Goal: Information Seeking & Learning: Learn about a topic

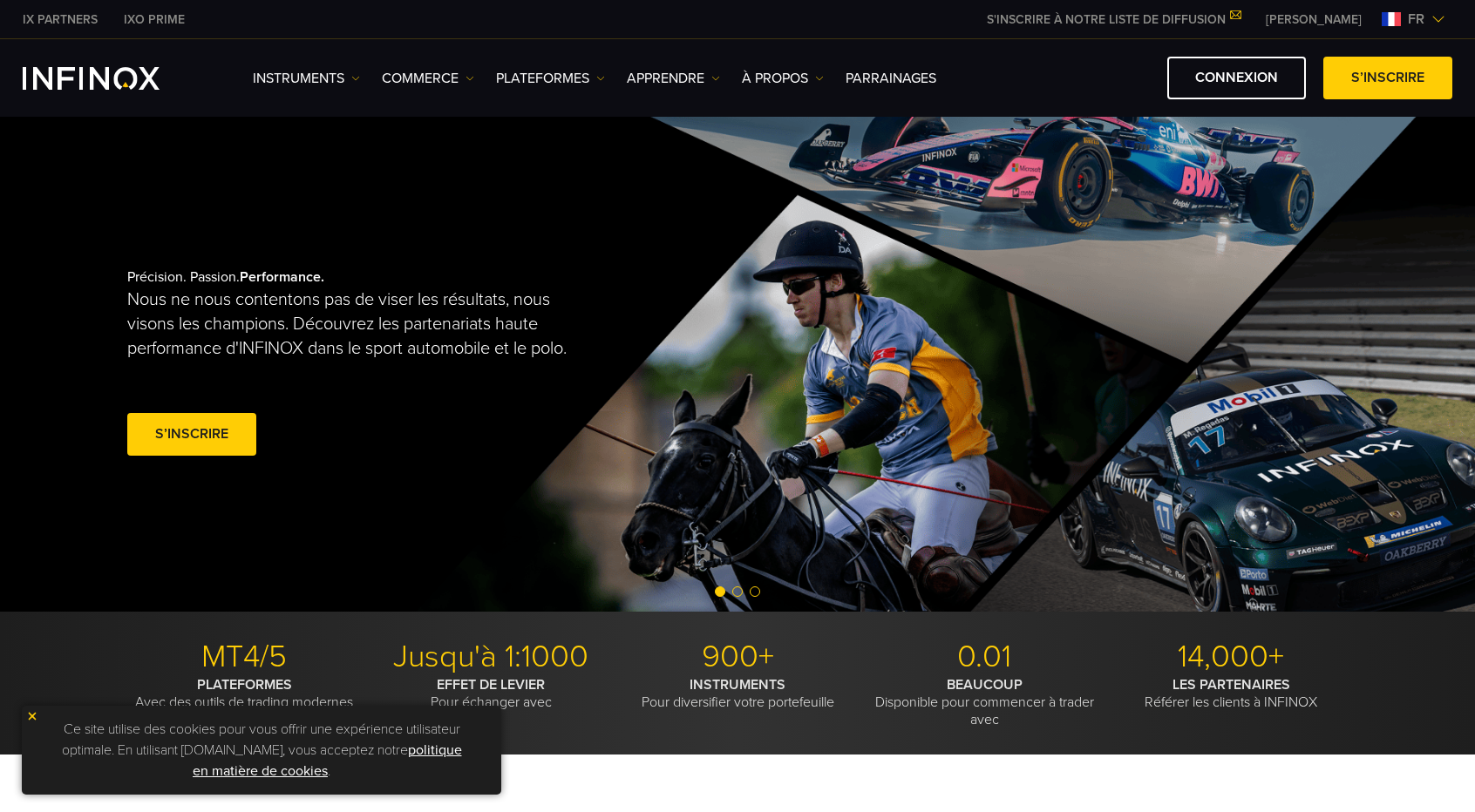
click at [30, 715] on img at bounding box center [32, 715] width 13 height 13
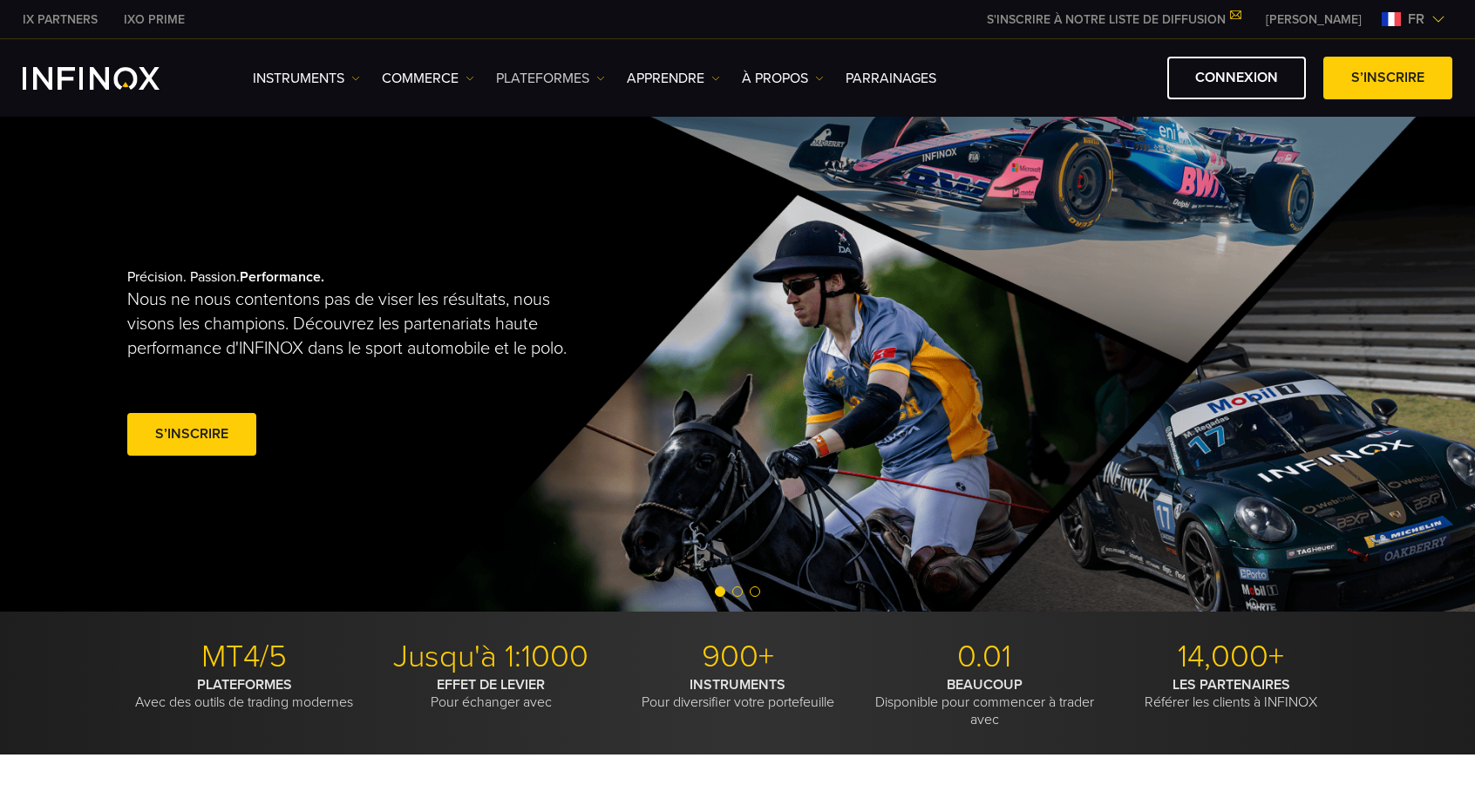
click at [558, 74] on link "PLATEFORMES" at bounding box center [550, 78] width 109 height 21
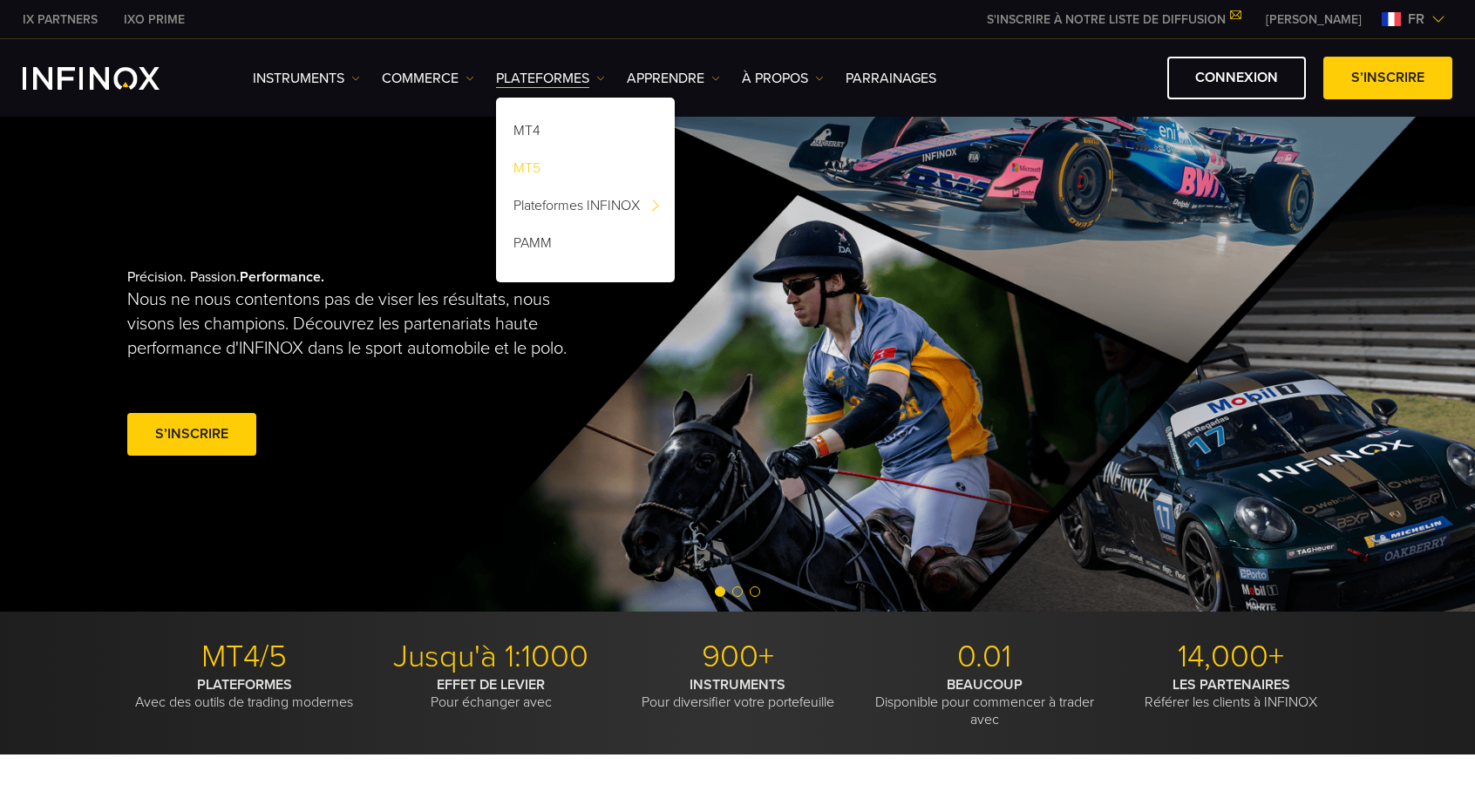
click at [538, 161] on link "MT5" at bounding box center [584, 171] width 179 height 38
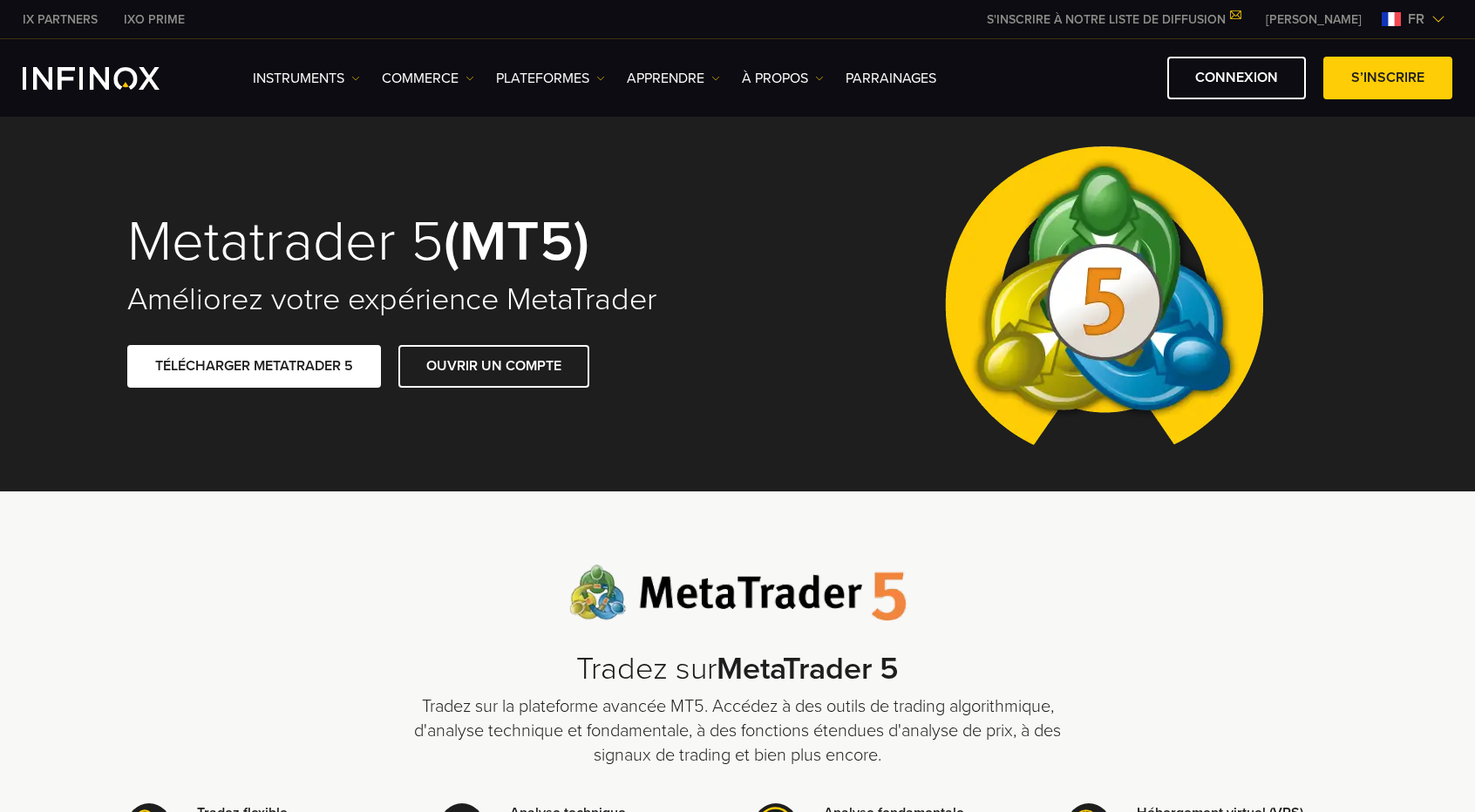
click at [100, 64] on div "INSTRUMENTS Instruments Information produit COMMERCE DÉMO DÉMO" at bounding box center [737, 78] width 1430 height 42
click at [115, 88] on img "INFINOX Logo" at bounding box center [91, 77] width 137 height 22
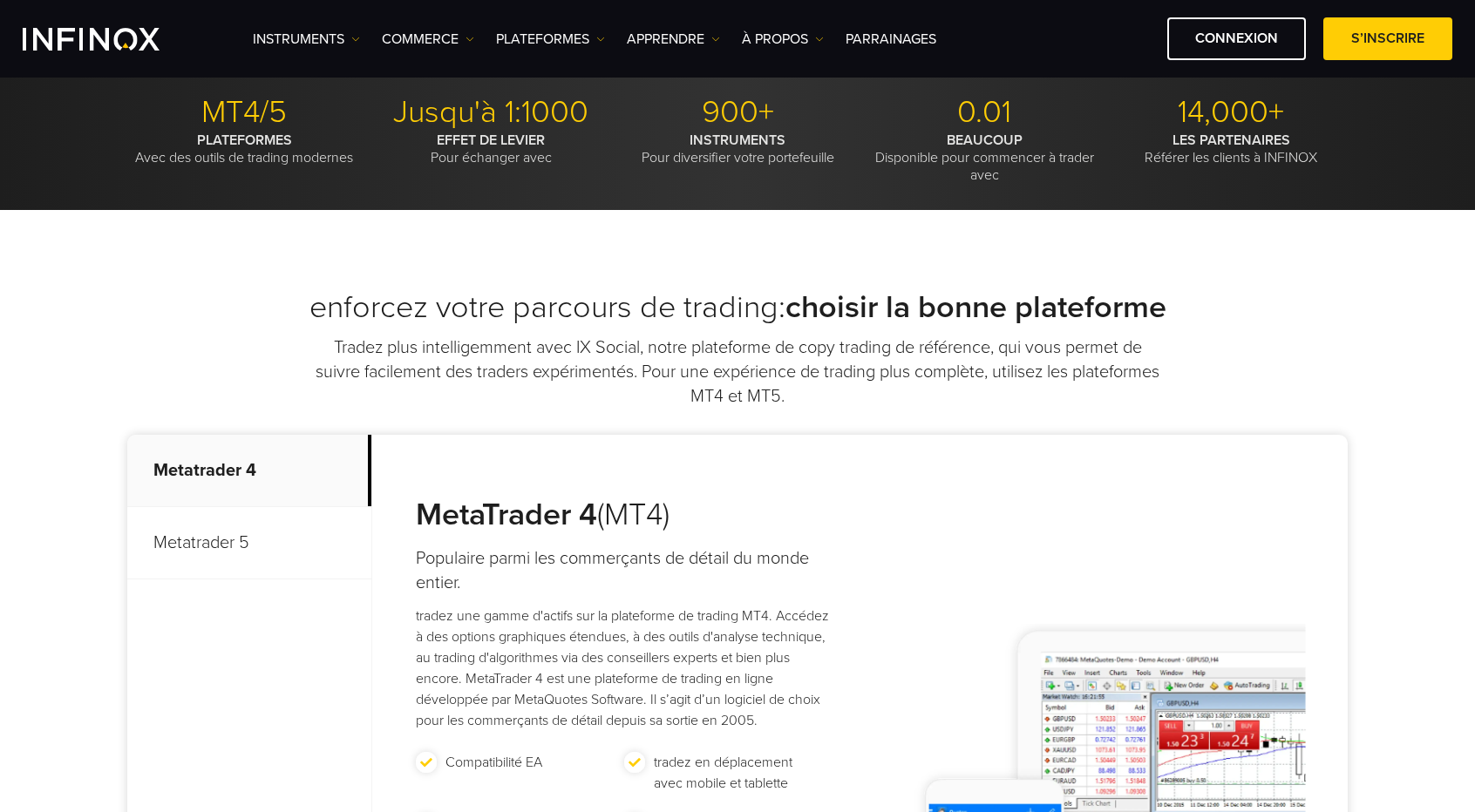
scroll to position [509, 0]
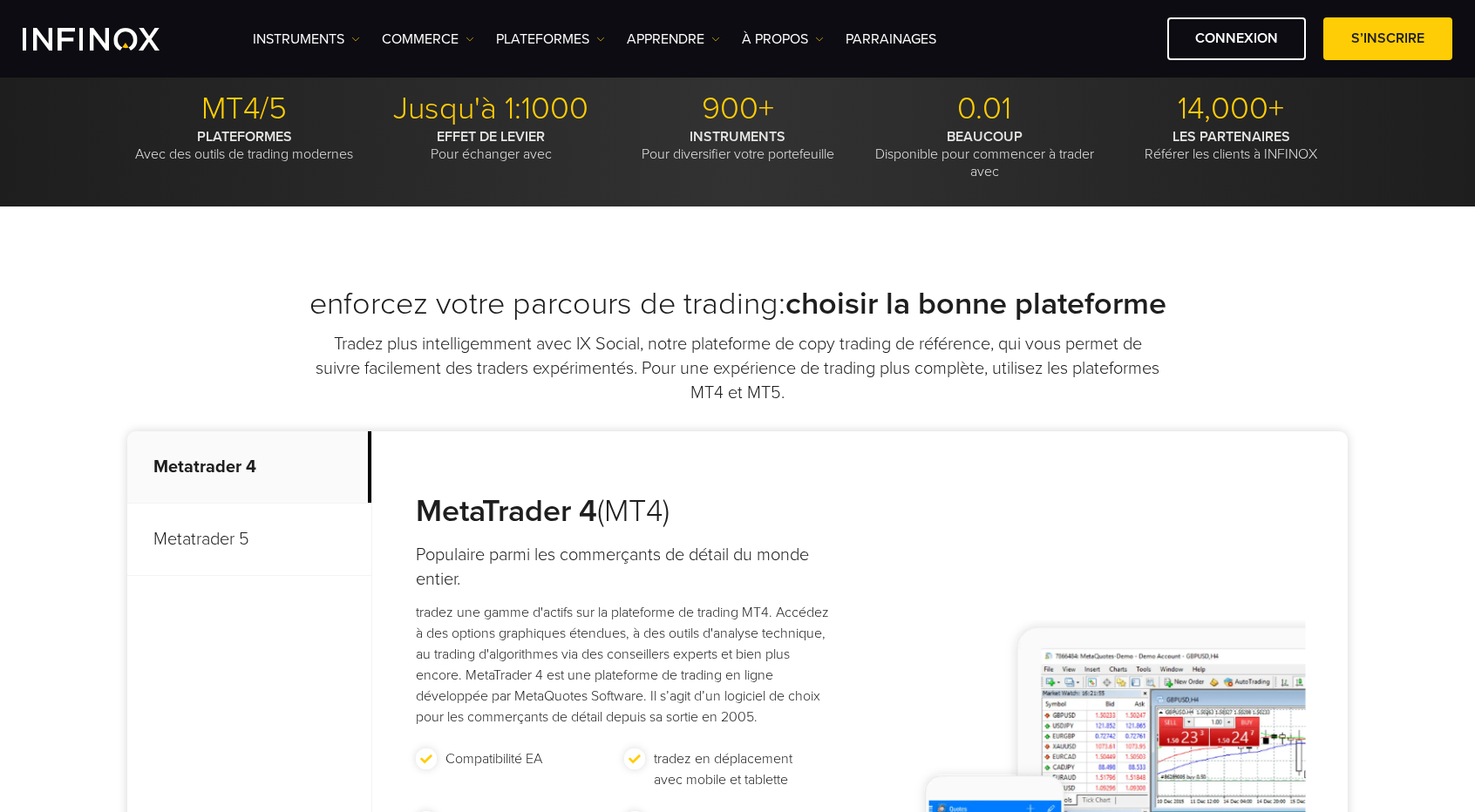
click at [192, 532] on p "Metatrader 5" at bounding box center [249, 540] width 244 height 72
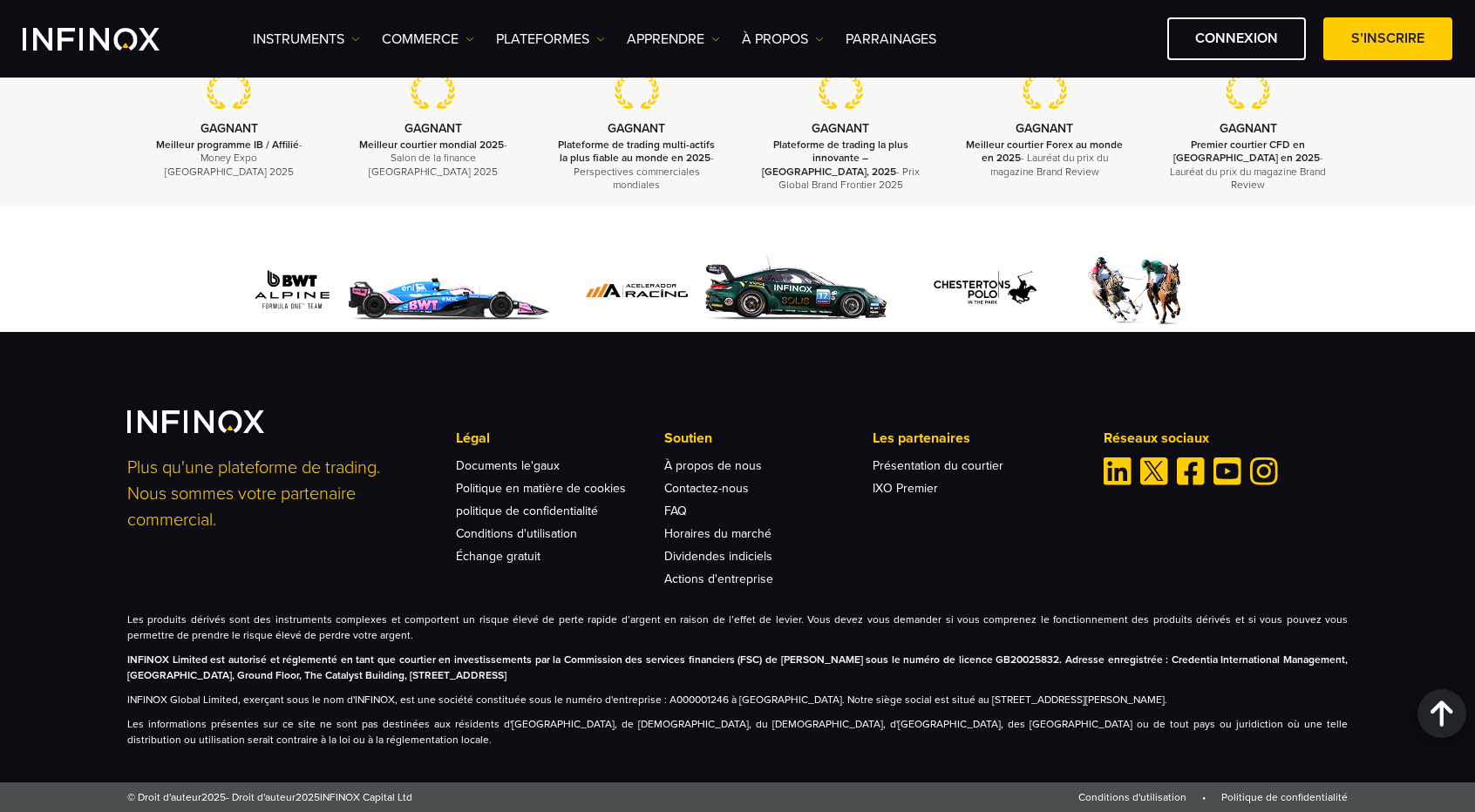
scroll to position [5588, 0]
click at [678, 473] on link "À propos de nous" at bounding box center [713, 465] width 98 height 14
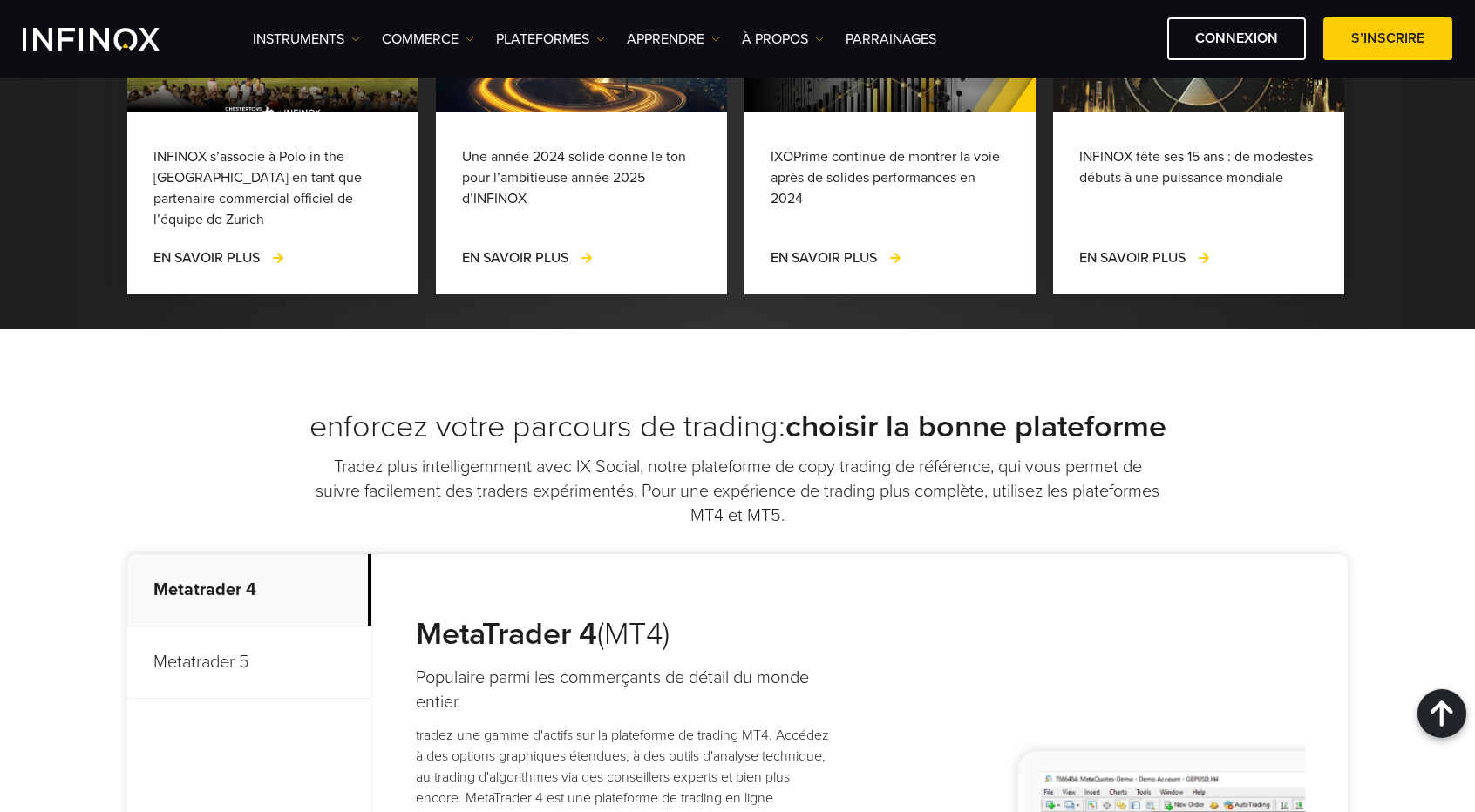
scroll to position [5140, 0]
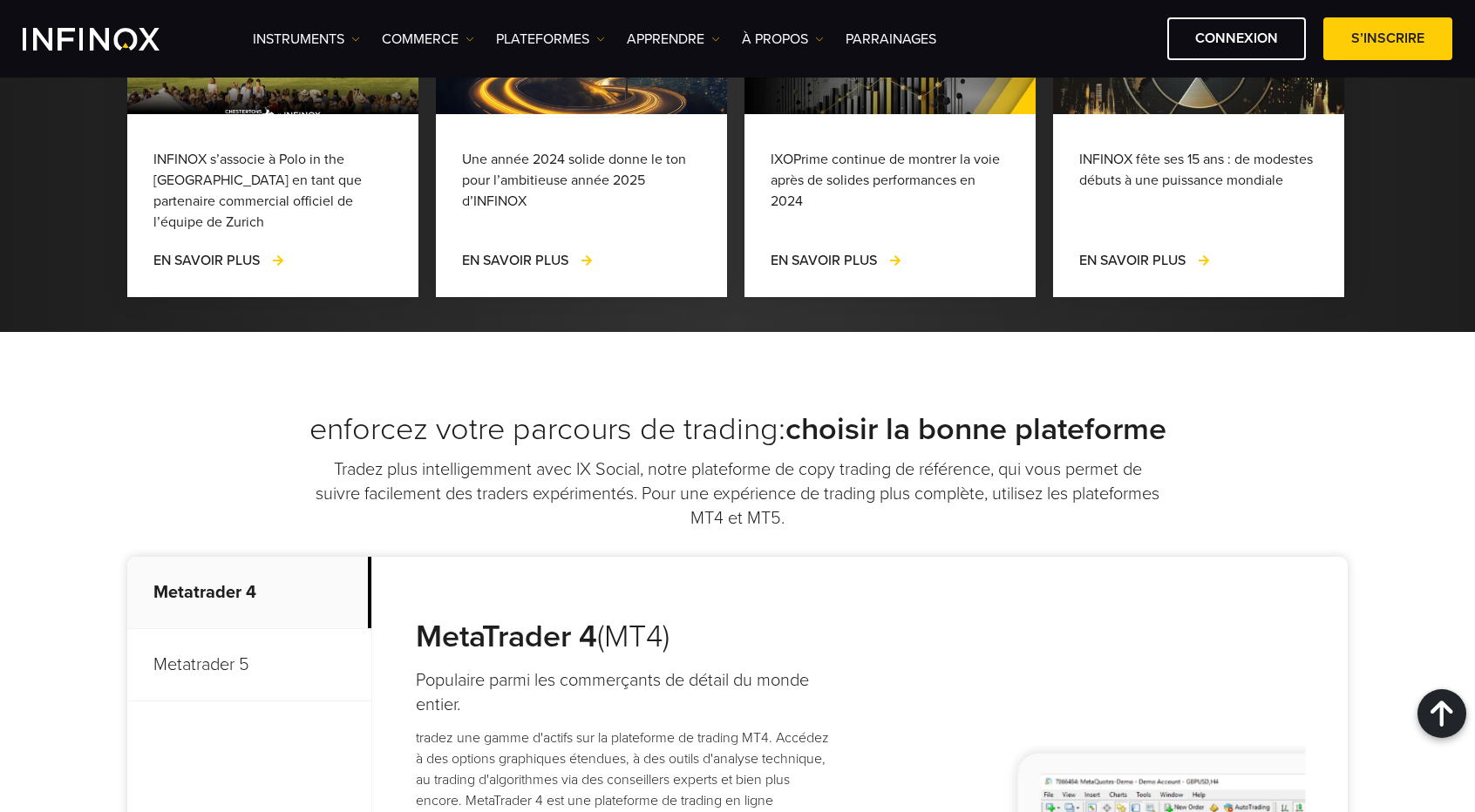
click at [258, 630] on p "Metatrader 5" at bounding box center [249, 665] width 244 height 72
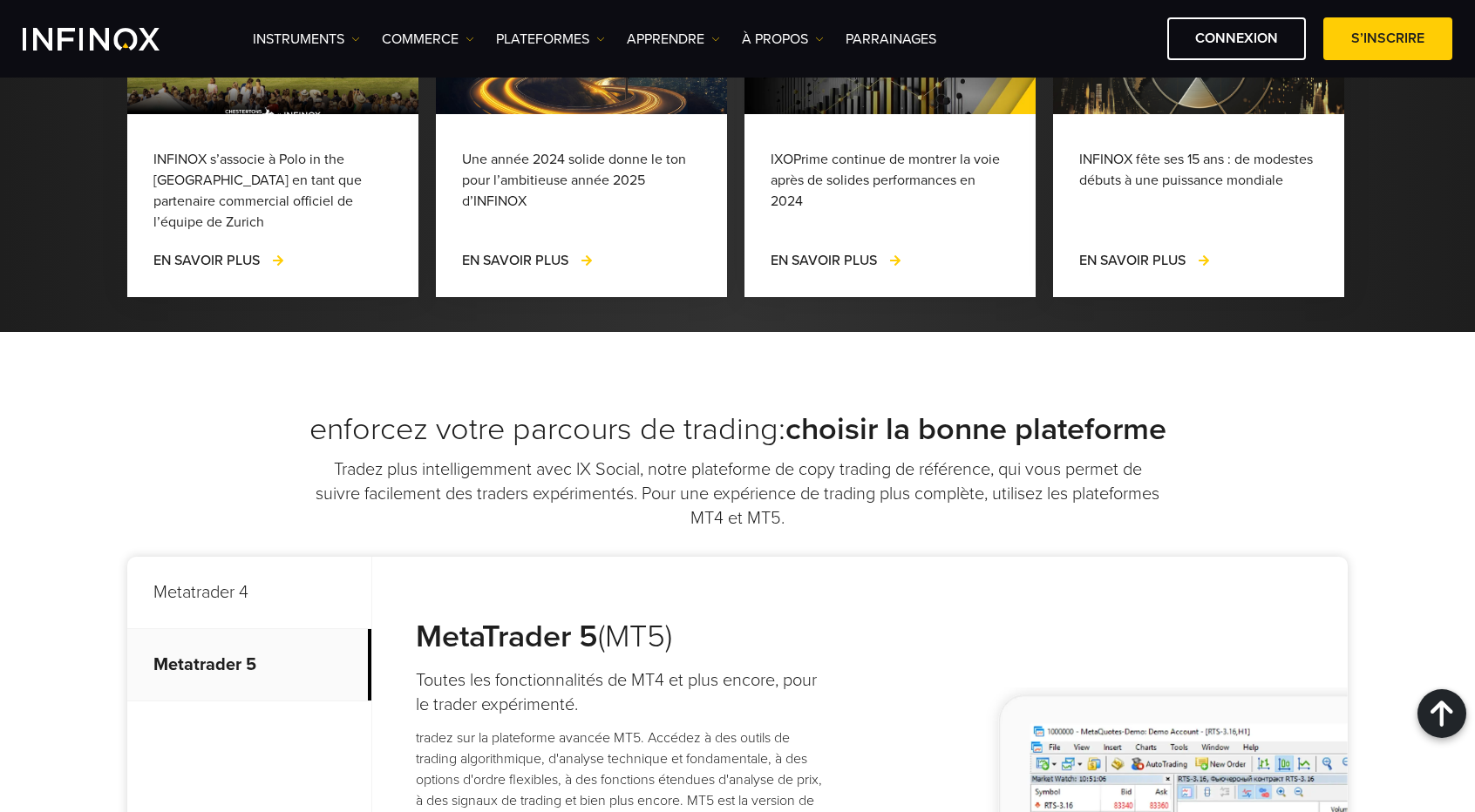
click at [269, 557] on p "Metatrader 4" at bounding box center [249, 593] width 244 height 72
